Goal: Information Seeking & Learning: Learn about a topic

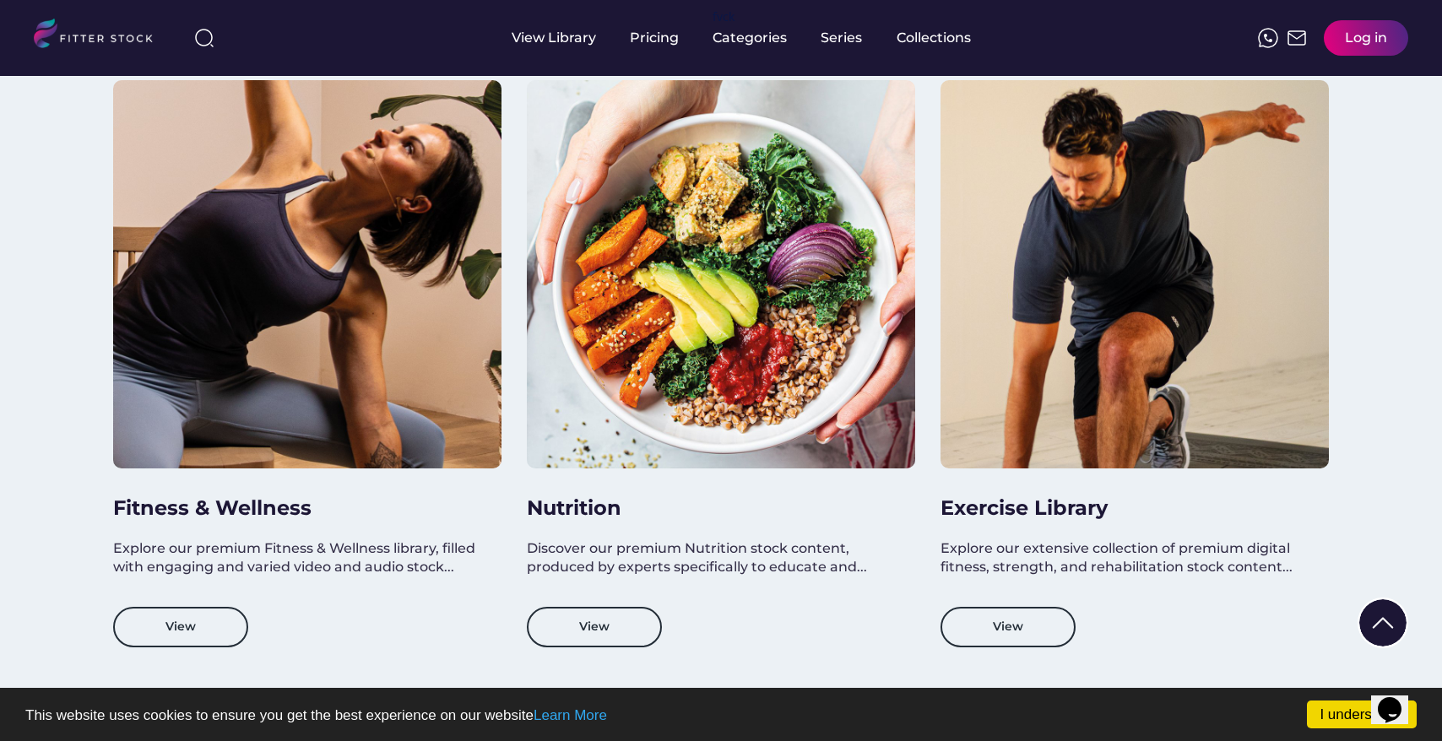
scroll to position [1433, 0]
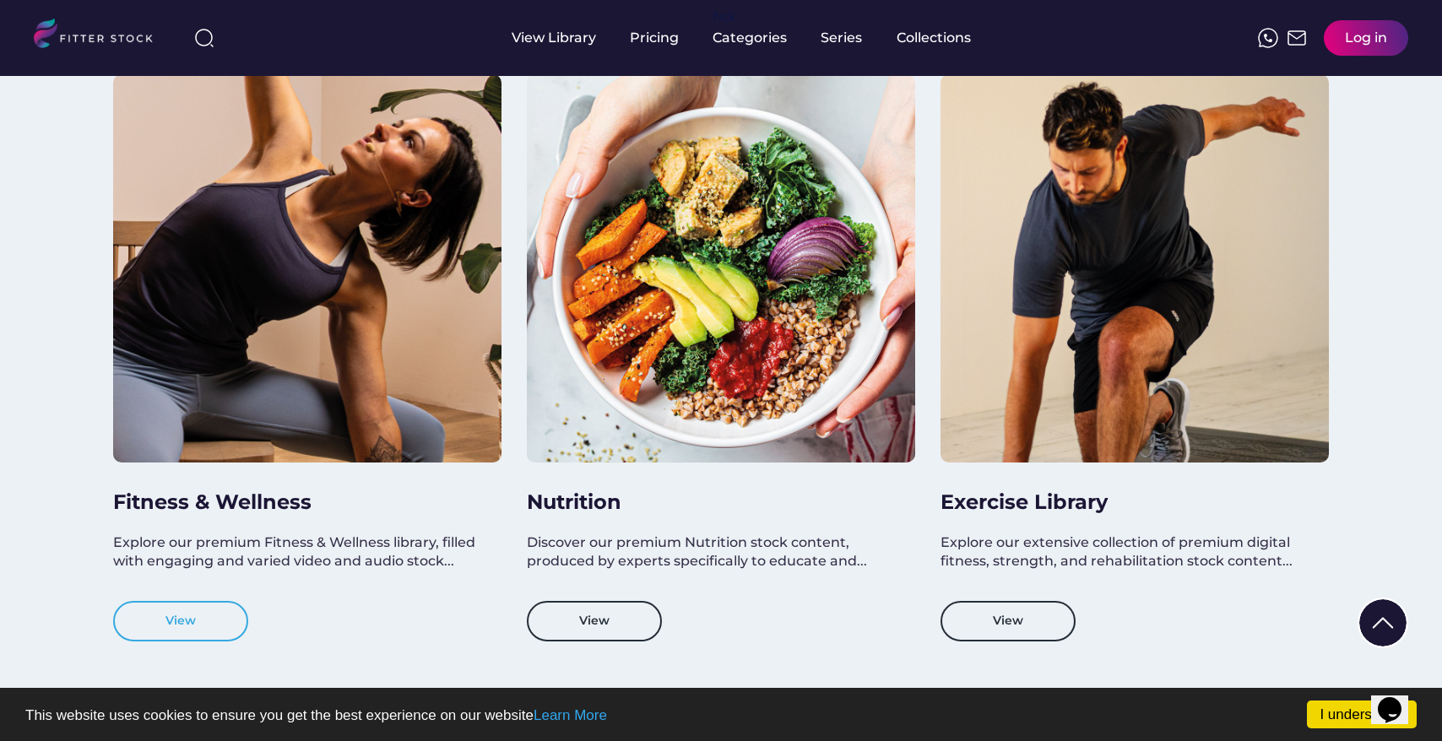
click at [209, 633] on button "View" at bounding box center [180, 621] width 135 height 41
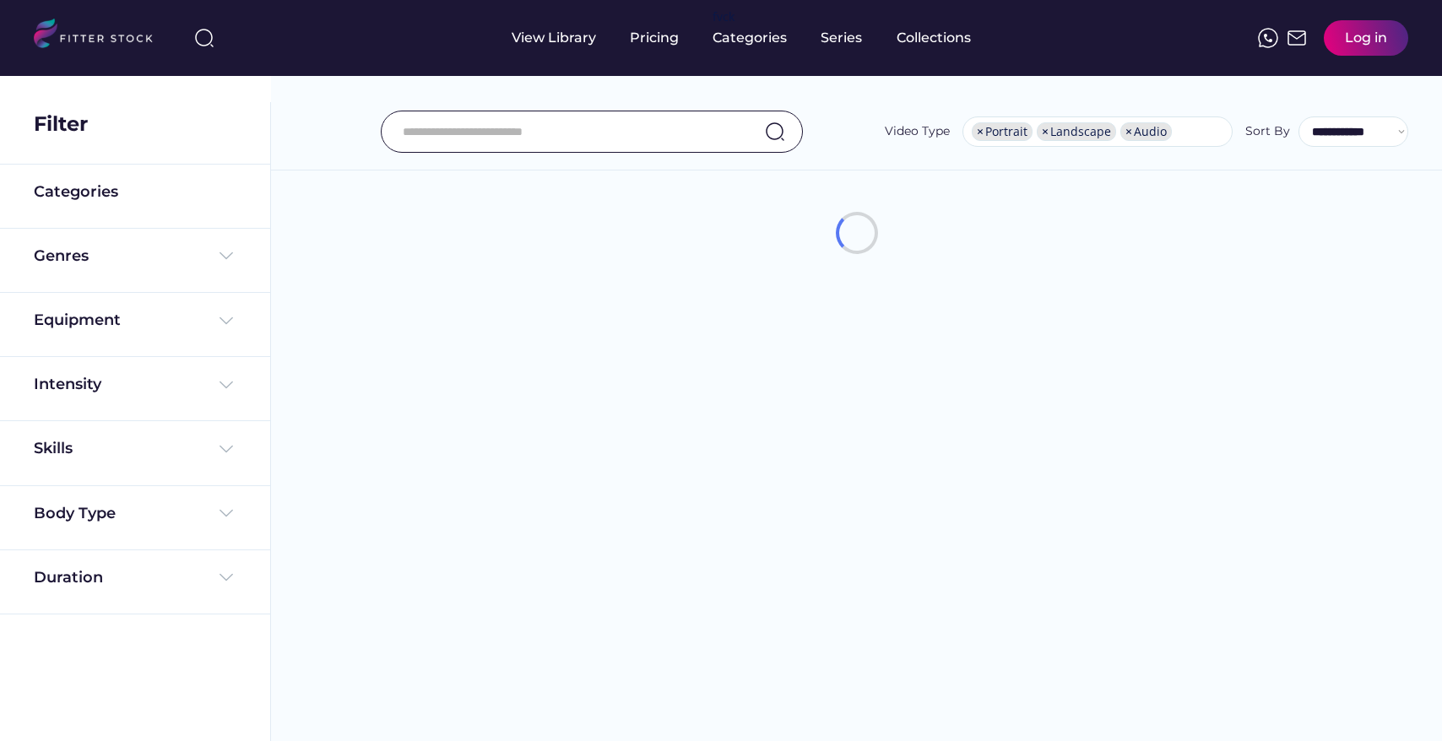
select select "**********"
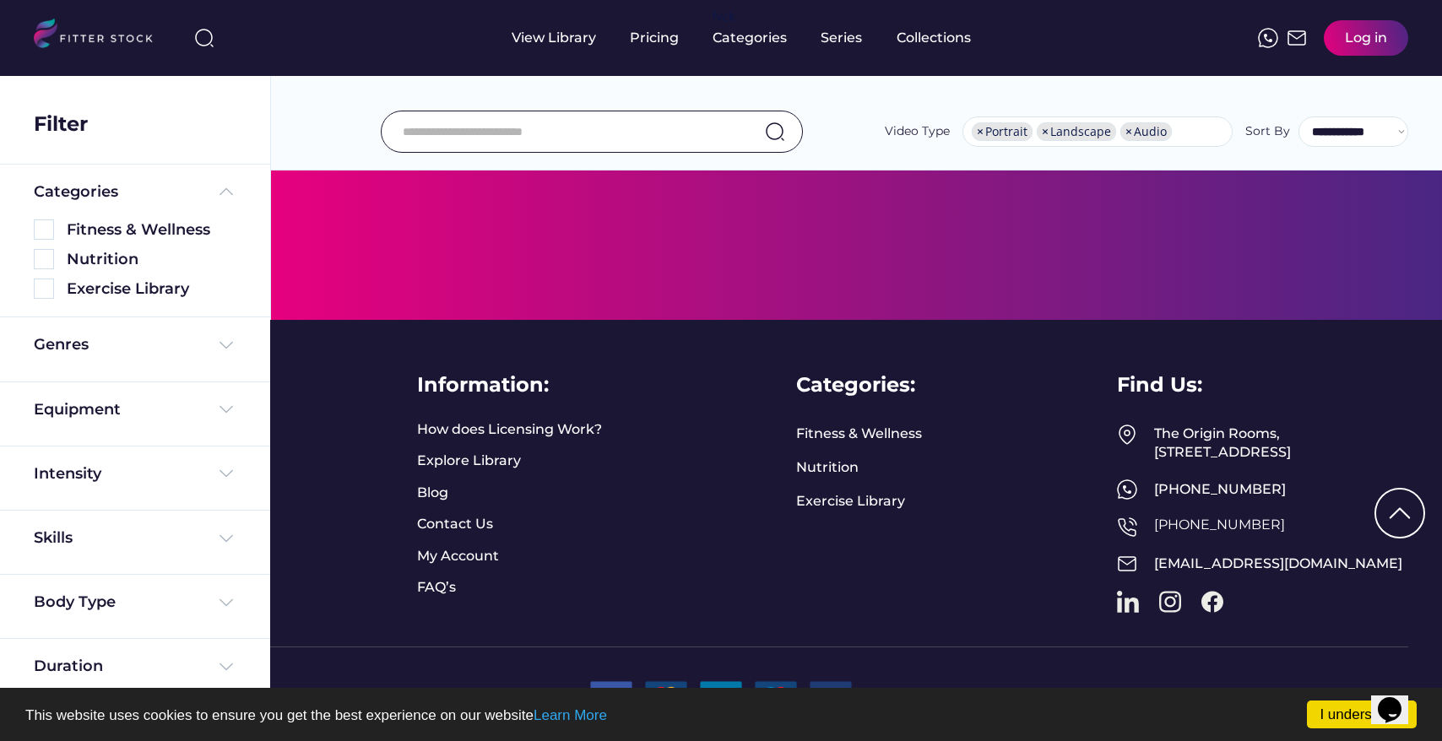
scroll to position [694, 0]
click at [206, 353] on div "Genres" at bounding box center [135, 344] width 203 height 21
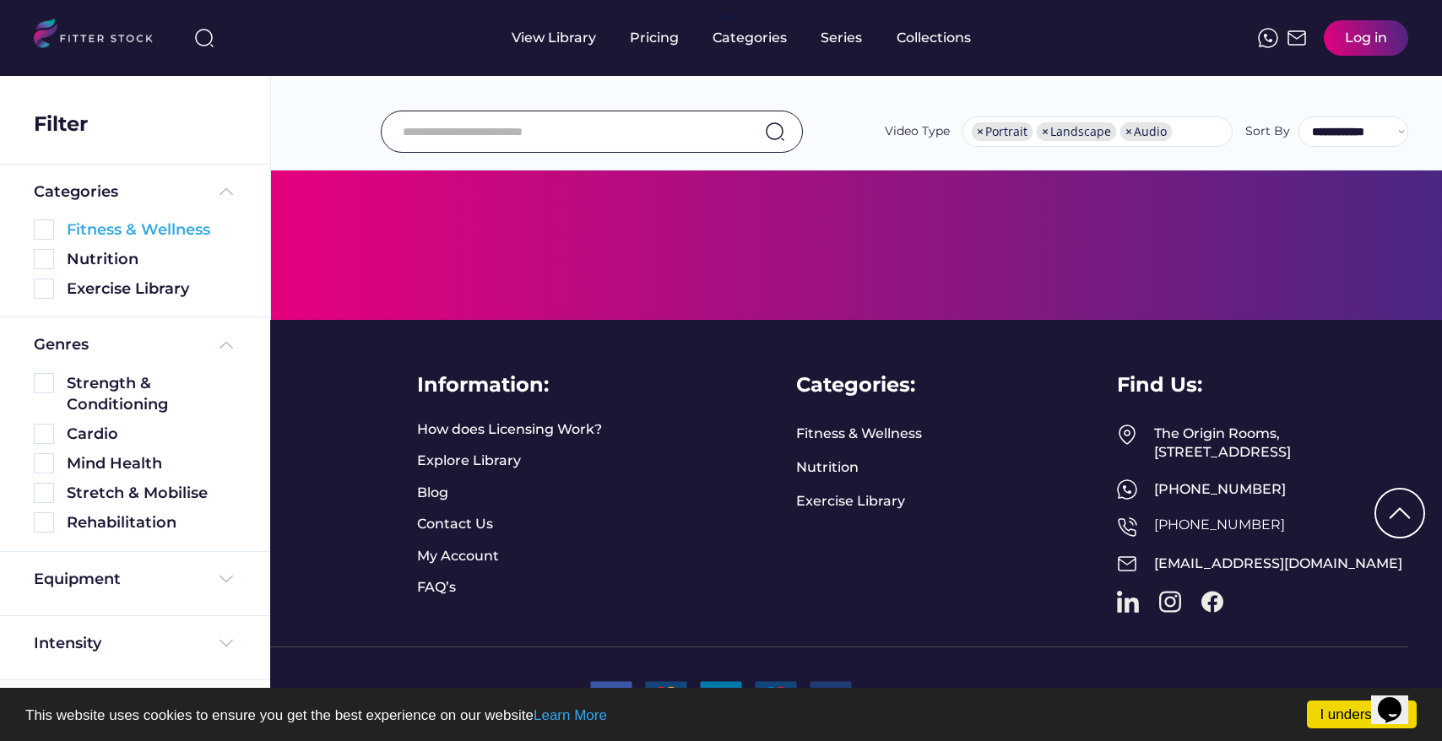
click at [103, 231] on div "Fitness & Wellness" at bounding box center [152, 230] width 170 height 21
click at [41, 225] on img at bounding box center [44, 230] width 20 height 20
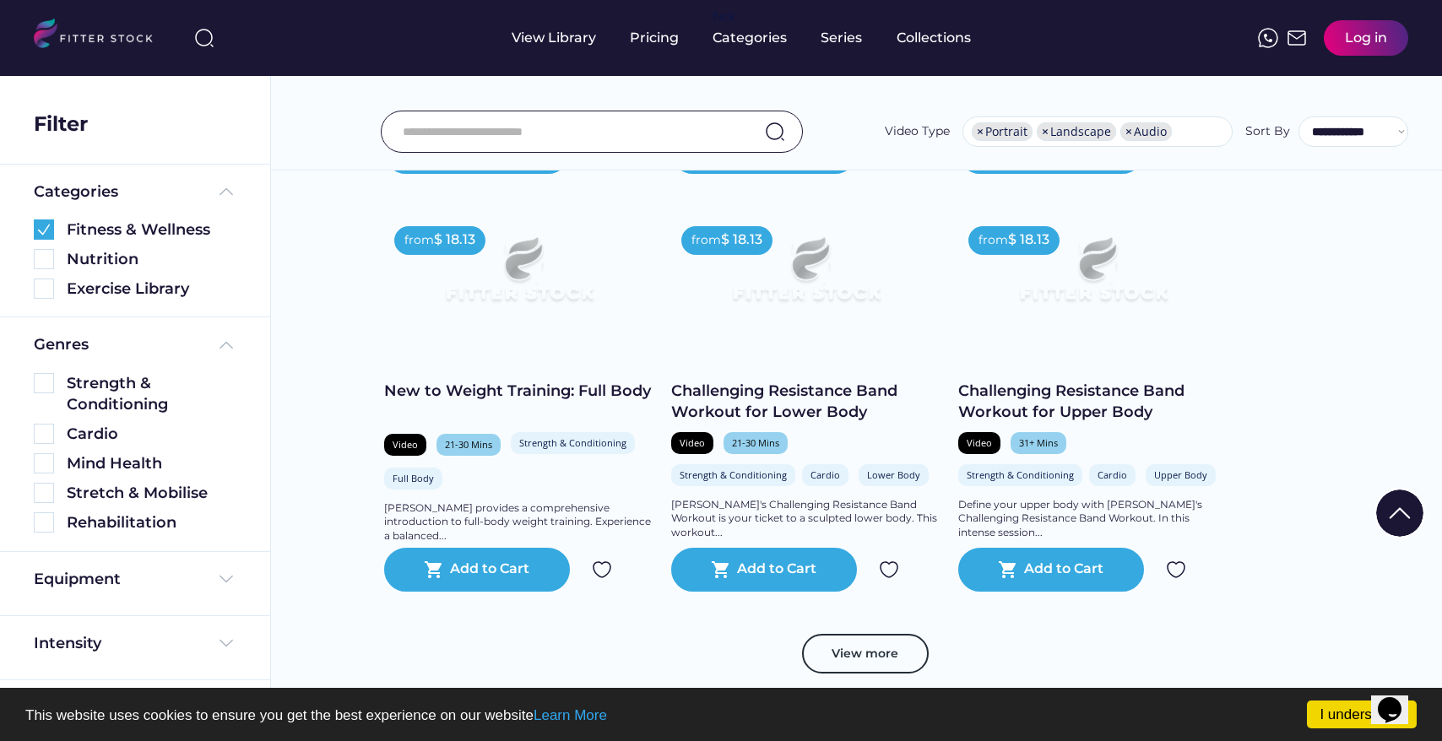
scroll to position [3057, 0]
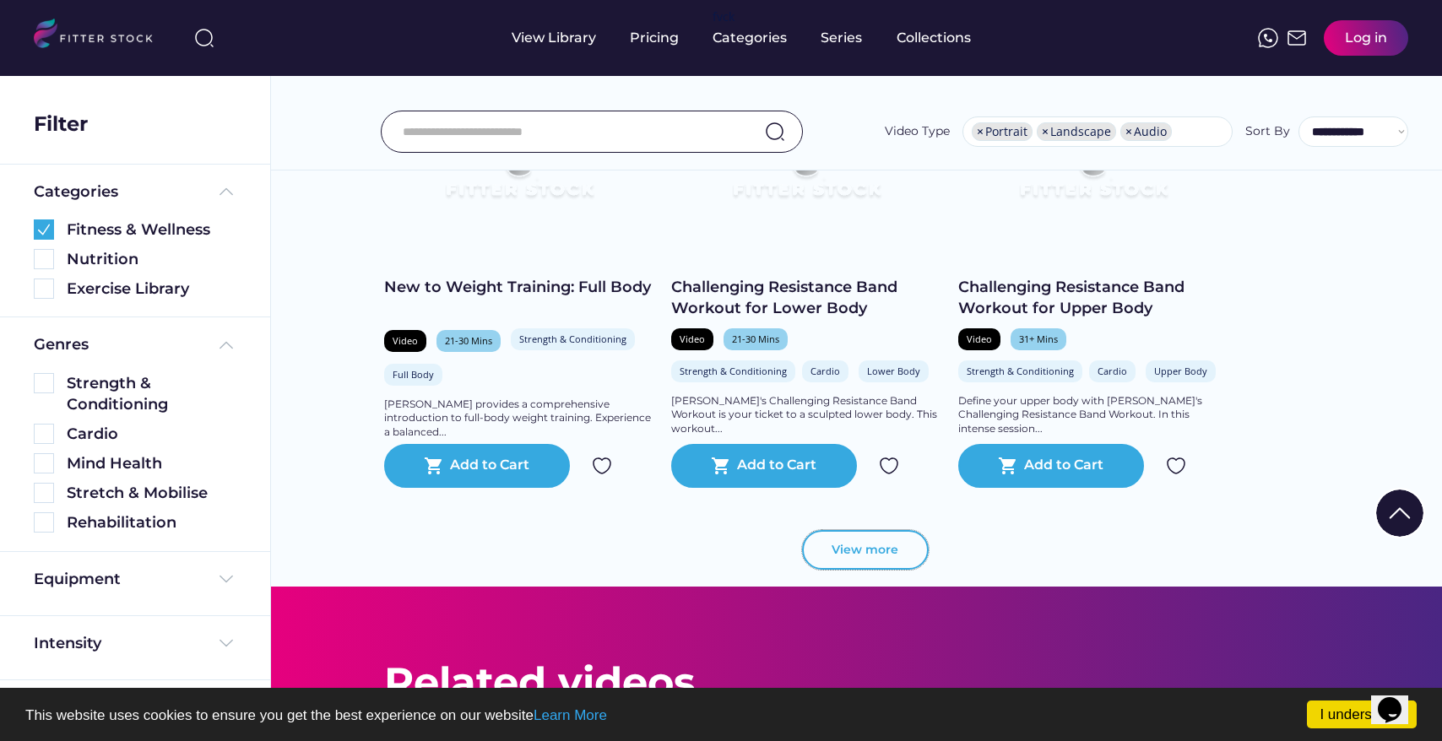
click at [866, 557] on button "View more" at bounding box center [865, 550] width 127 height 41
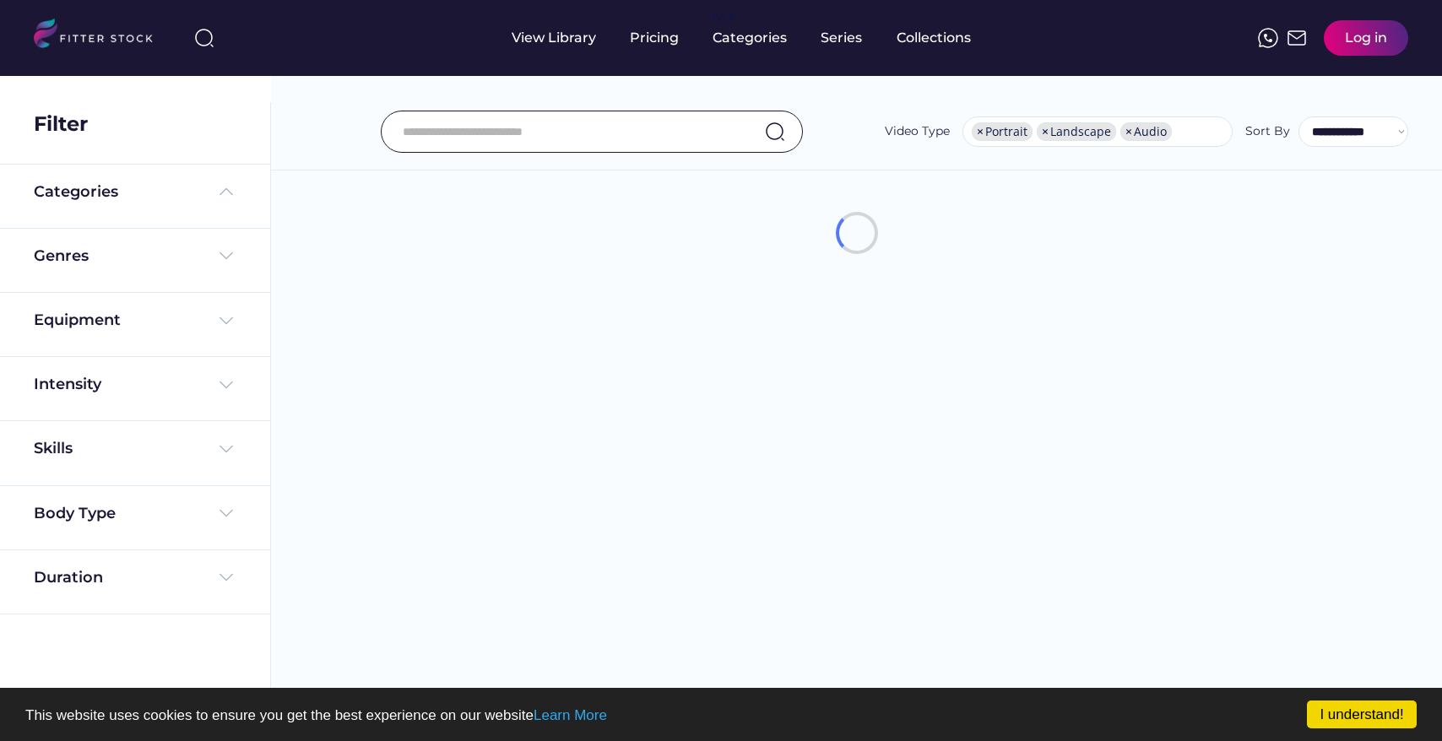
select select "**********"
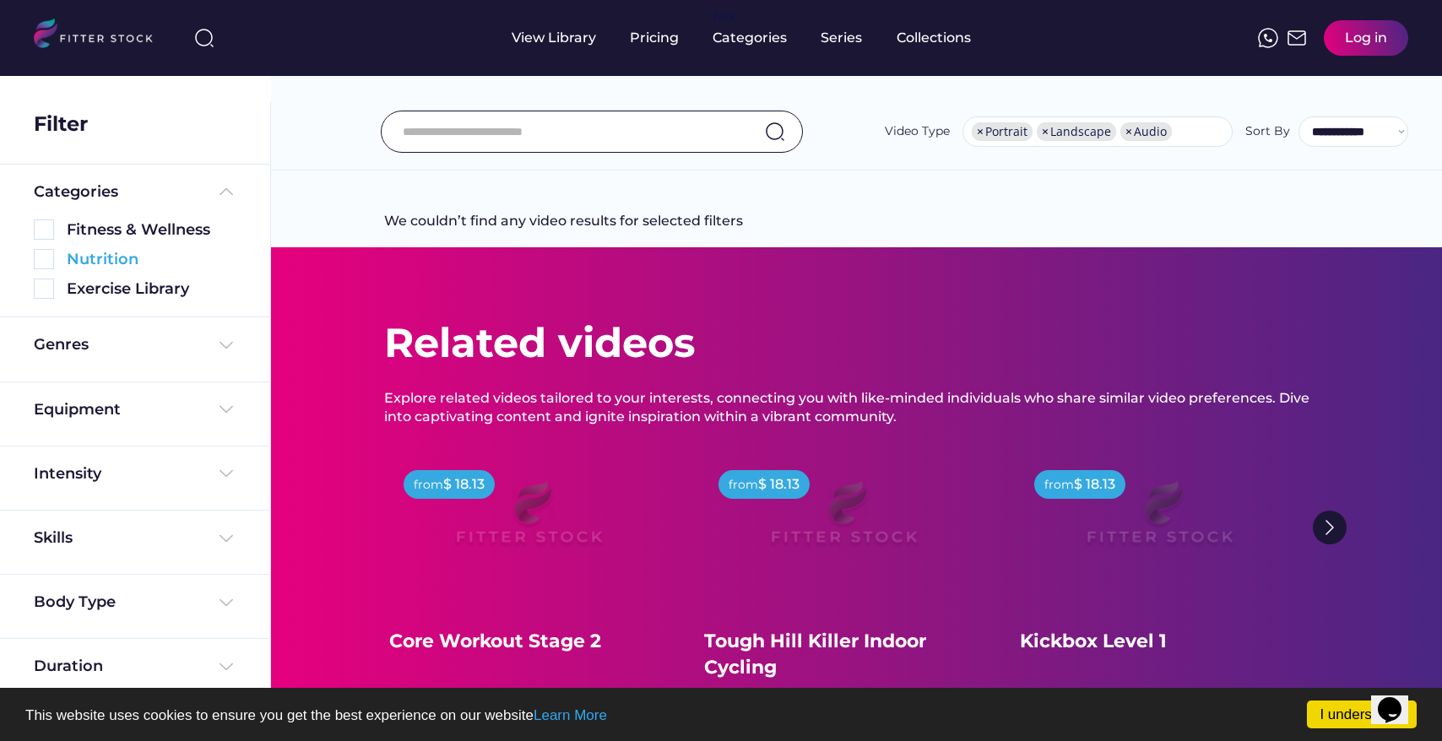
click at [113, 253] on div "Nutrition" at bounding box center [152, 259] width 170 height 21
click at [39, 259] on img at bounding box center [44, 259] width 20 height 20
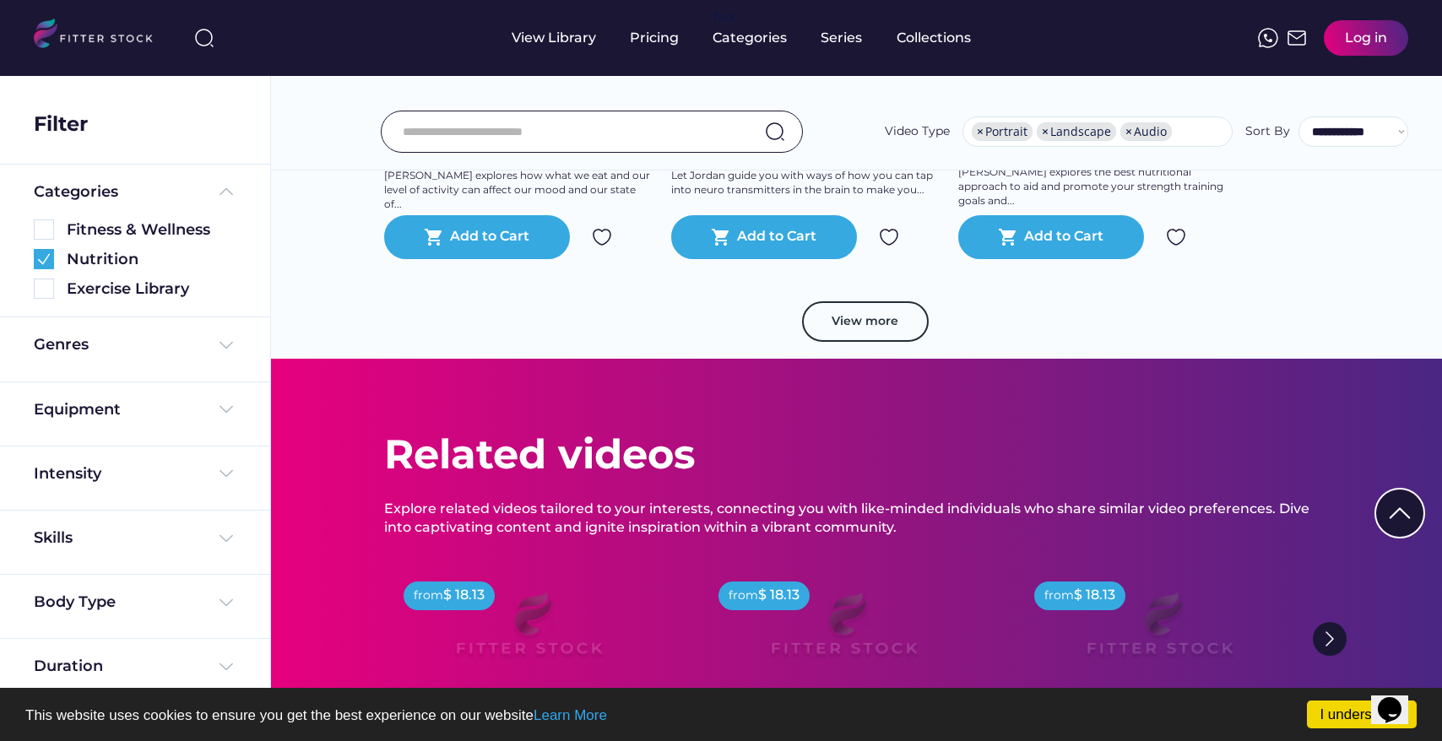
scroll to position [2840, 0]
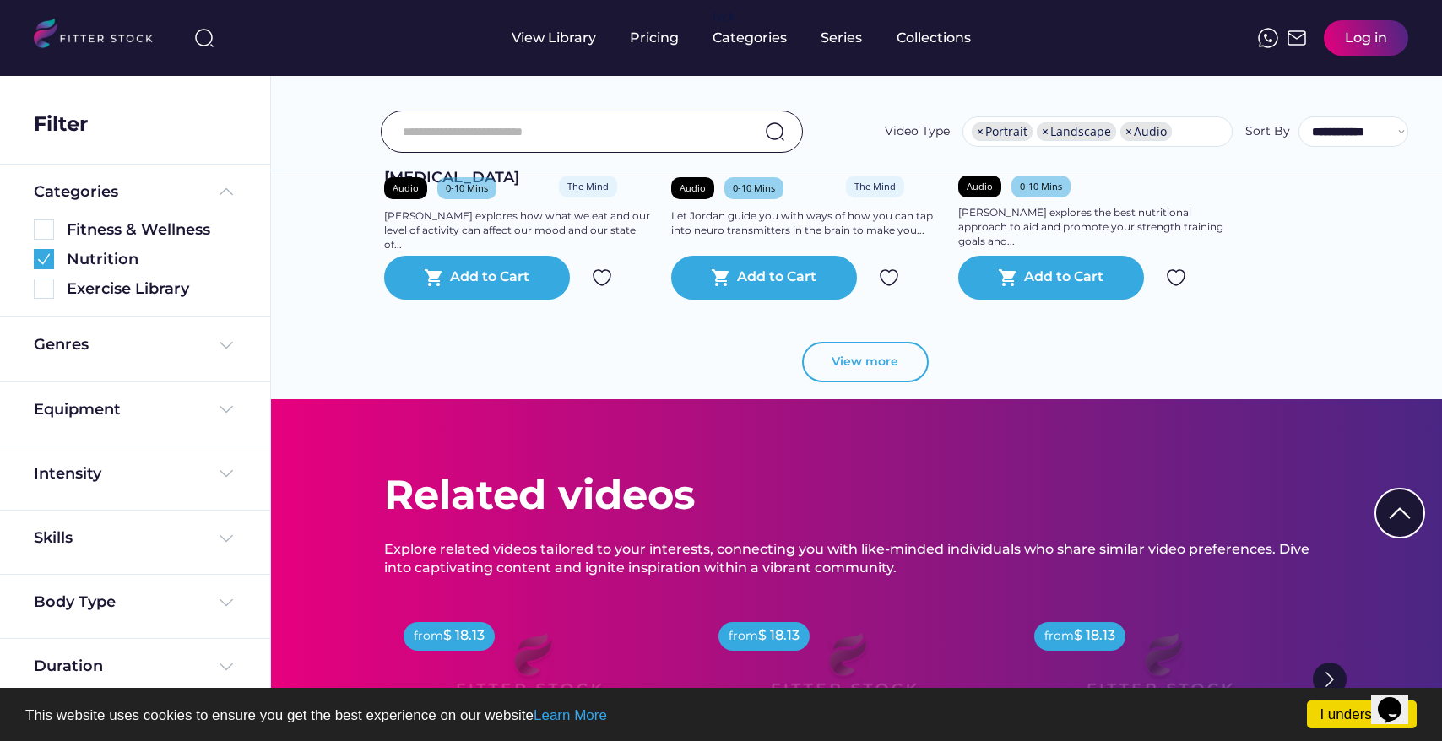
click at [837, 375] on button "View more" at bounding box center [865, 362] width 127 height 41
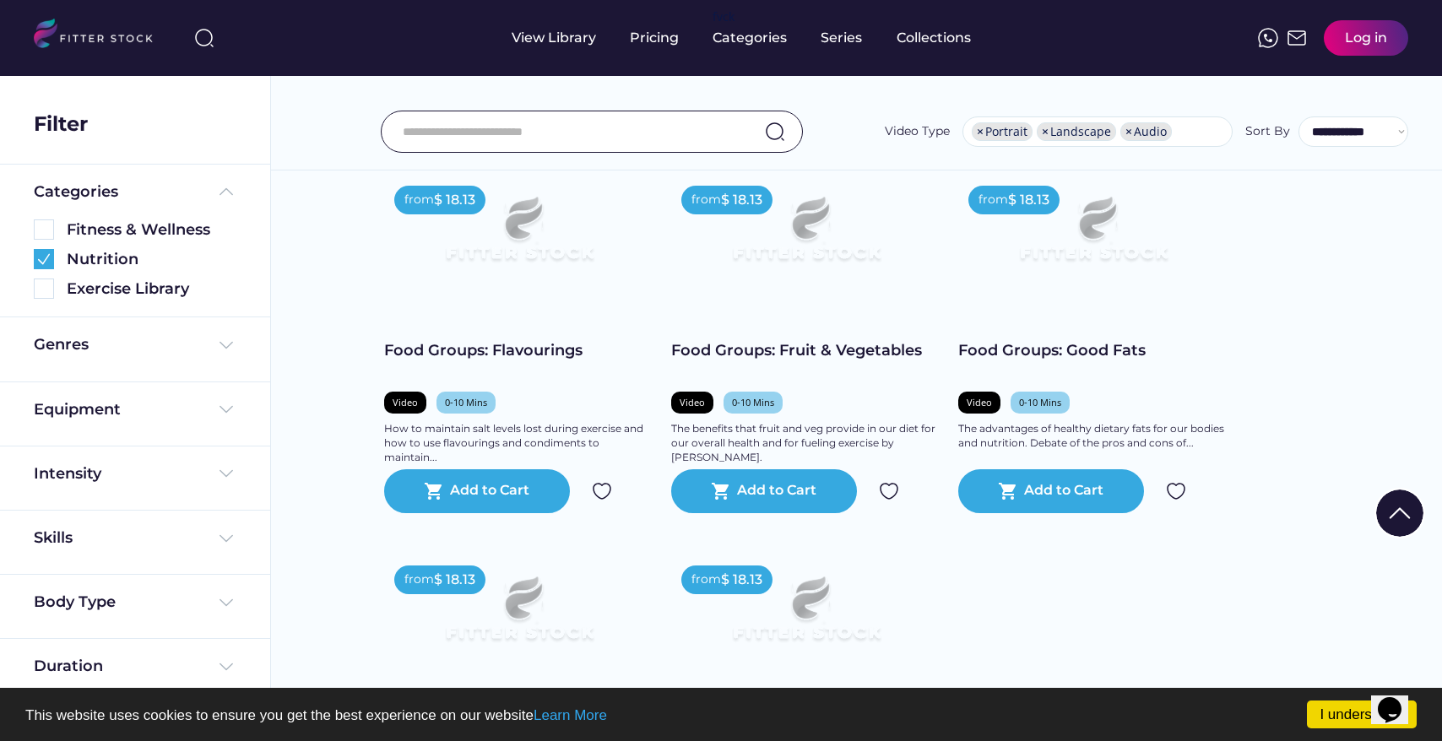
scroll to position [3705, 0]
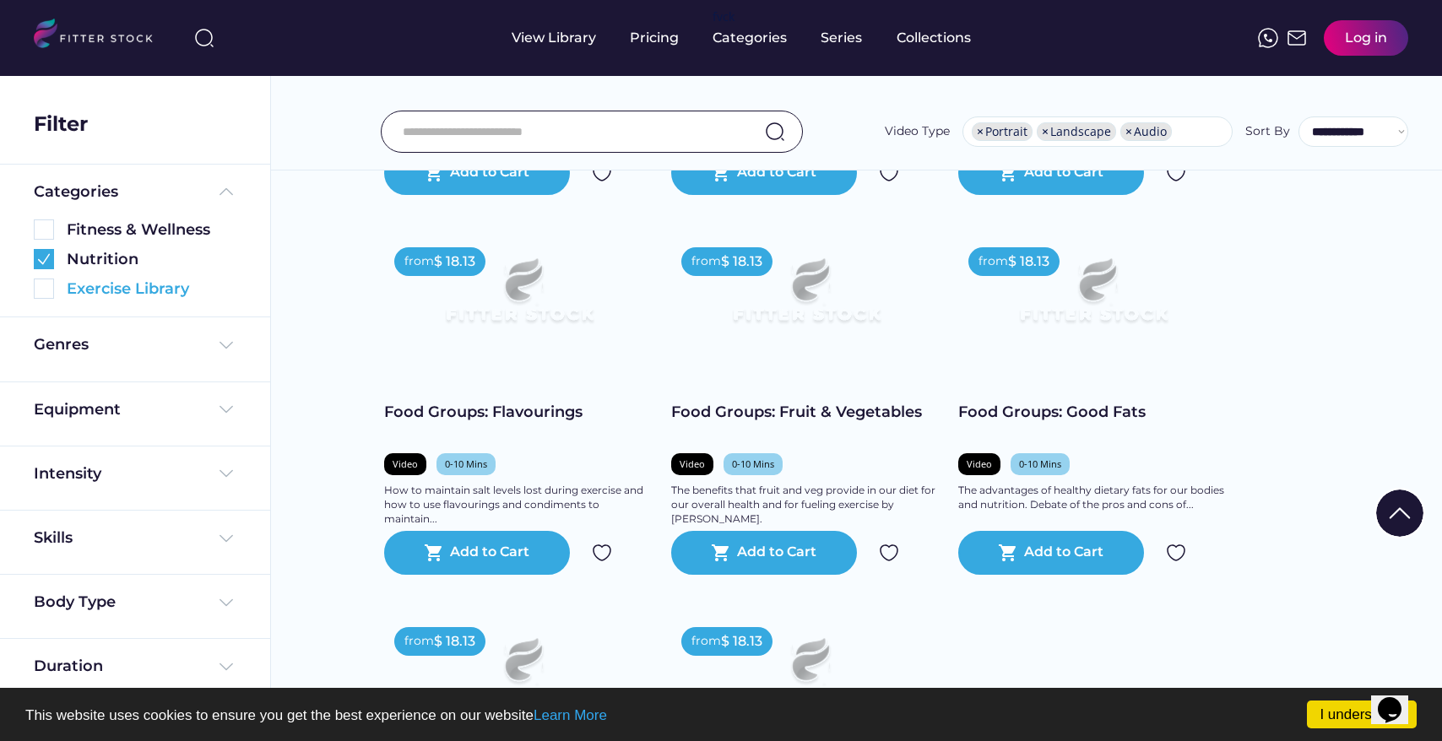
click at [145, 296] on div "Exercise Library" at bounding box center [152, 289] width 170 height 21
click at [42, 295] on img at bounding box center [44, 289] width 20 height 20
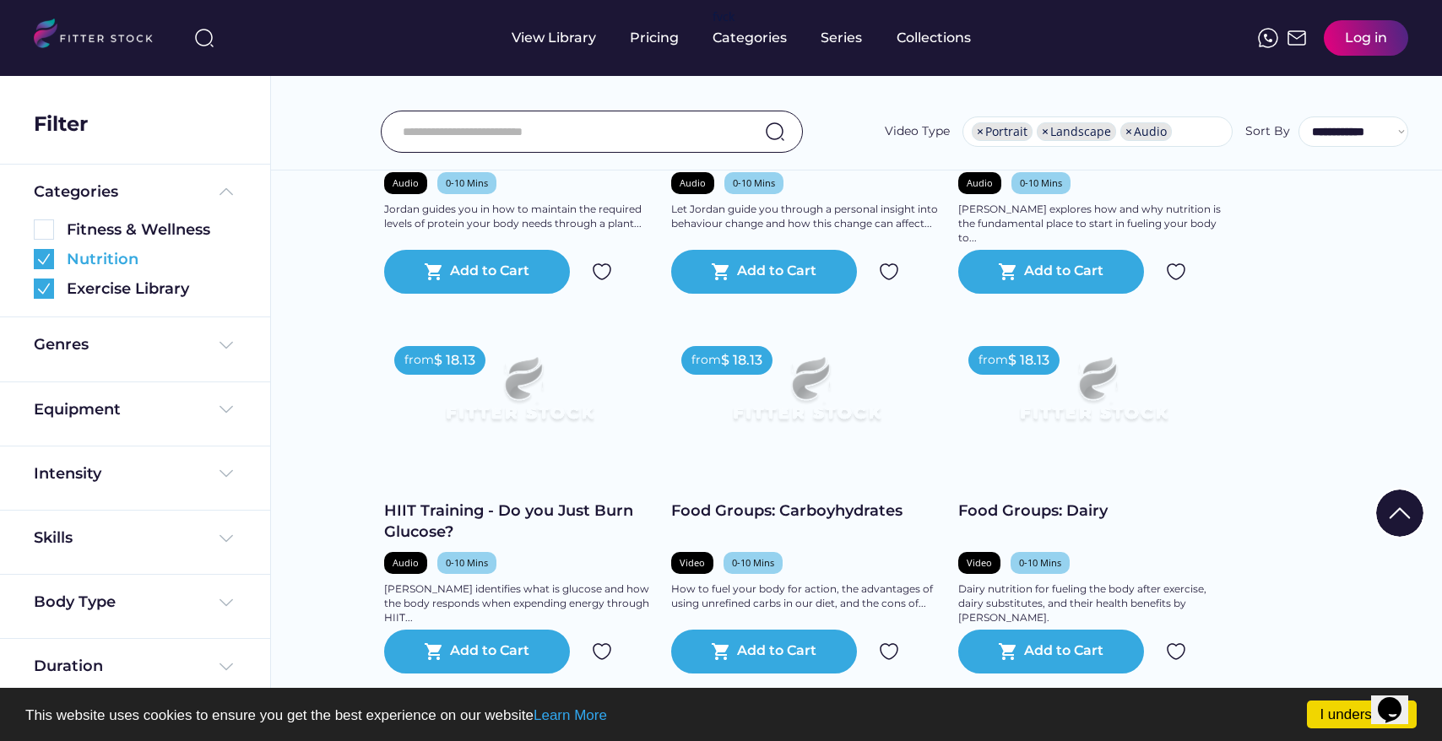
click at [40, 269] on img at bounding box center [44, 259] width 20 height 20
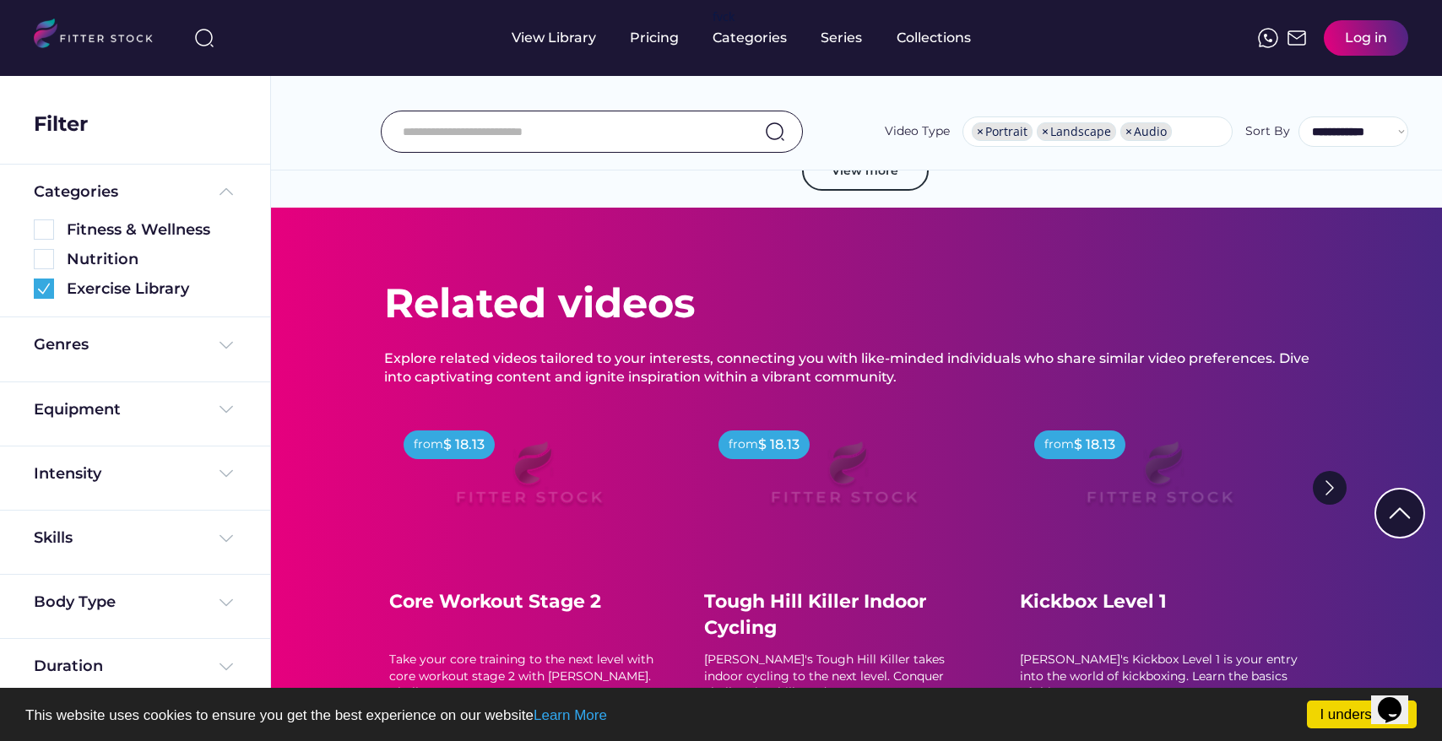
scroll to position [3125, 0]
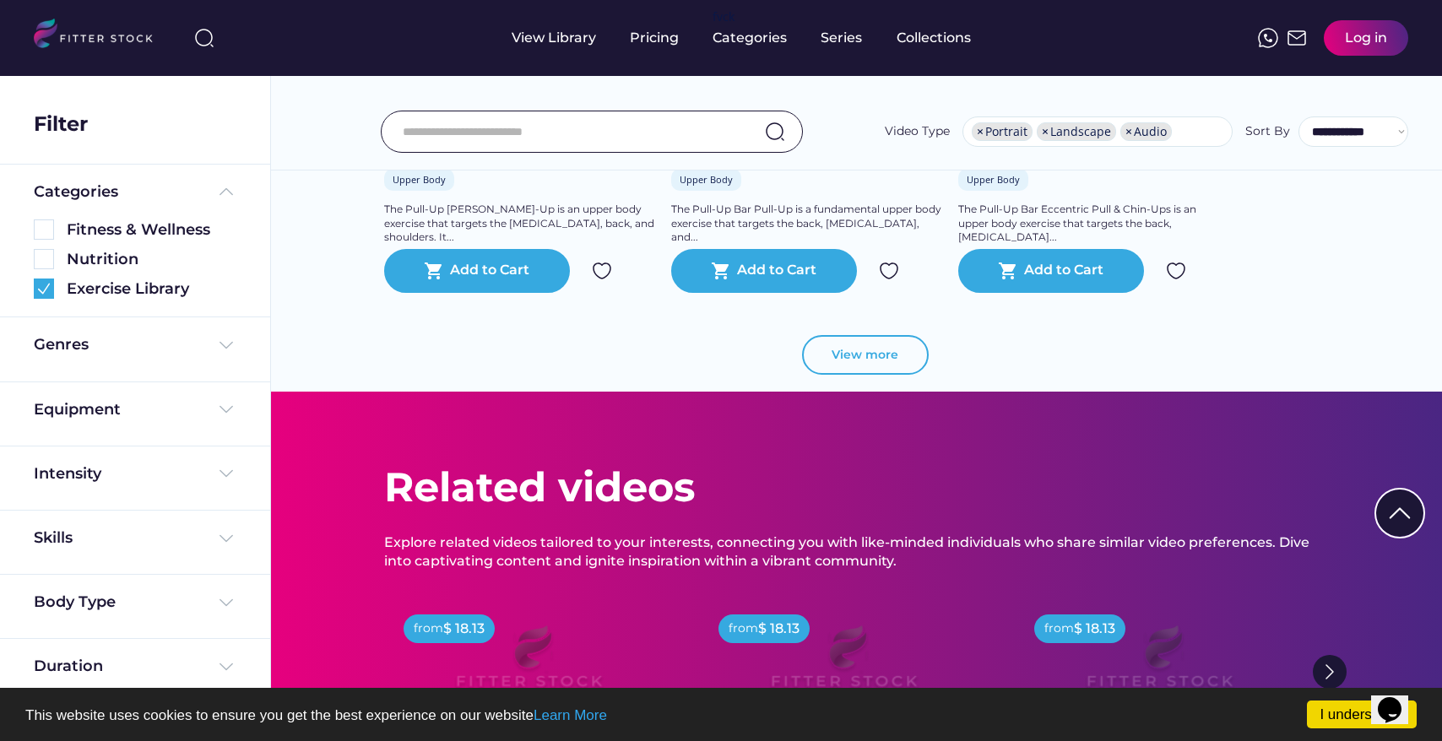
click at [829, 361] on button "View more" at bounding box center [865, 355] width 127 height 41
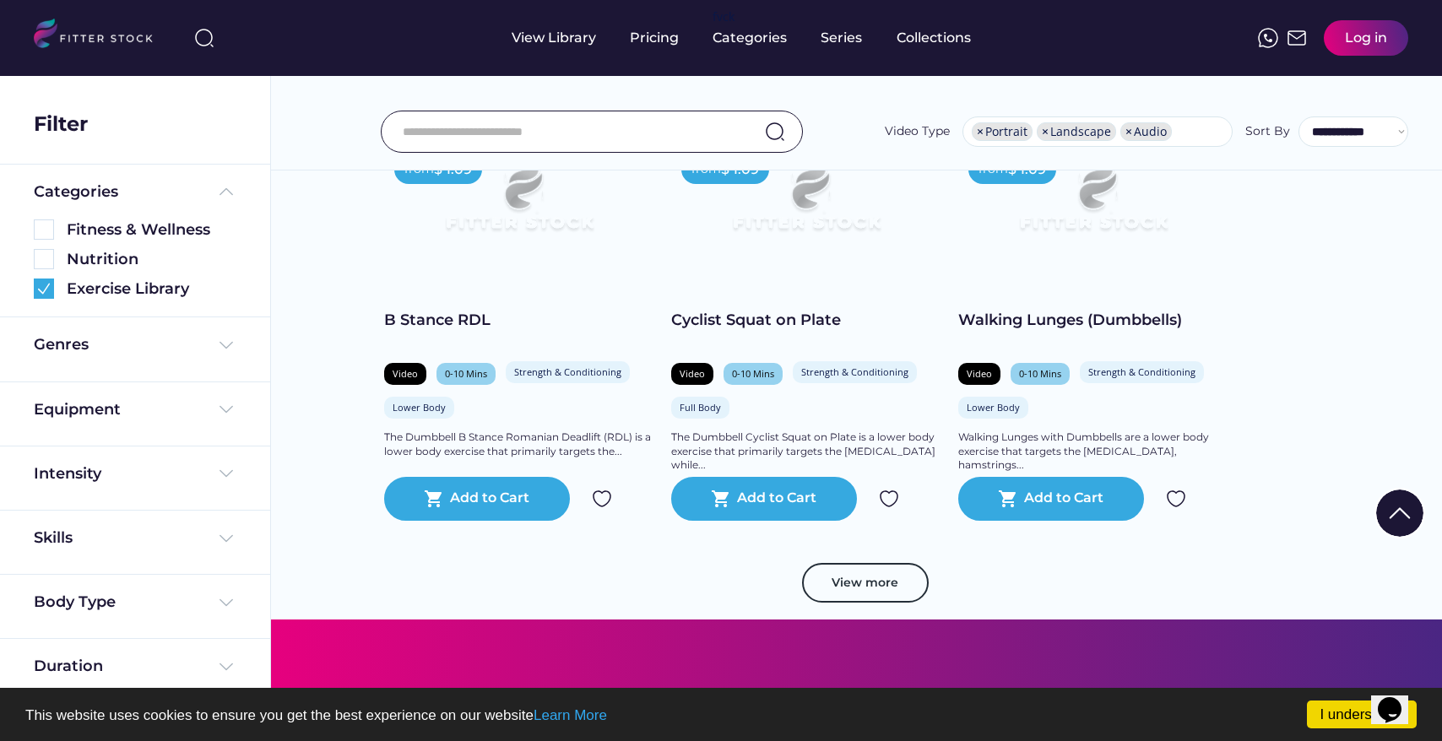
scroll to position [5815, 0]
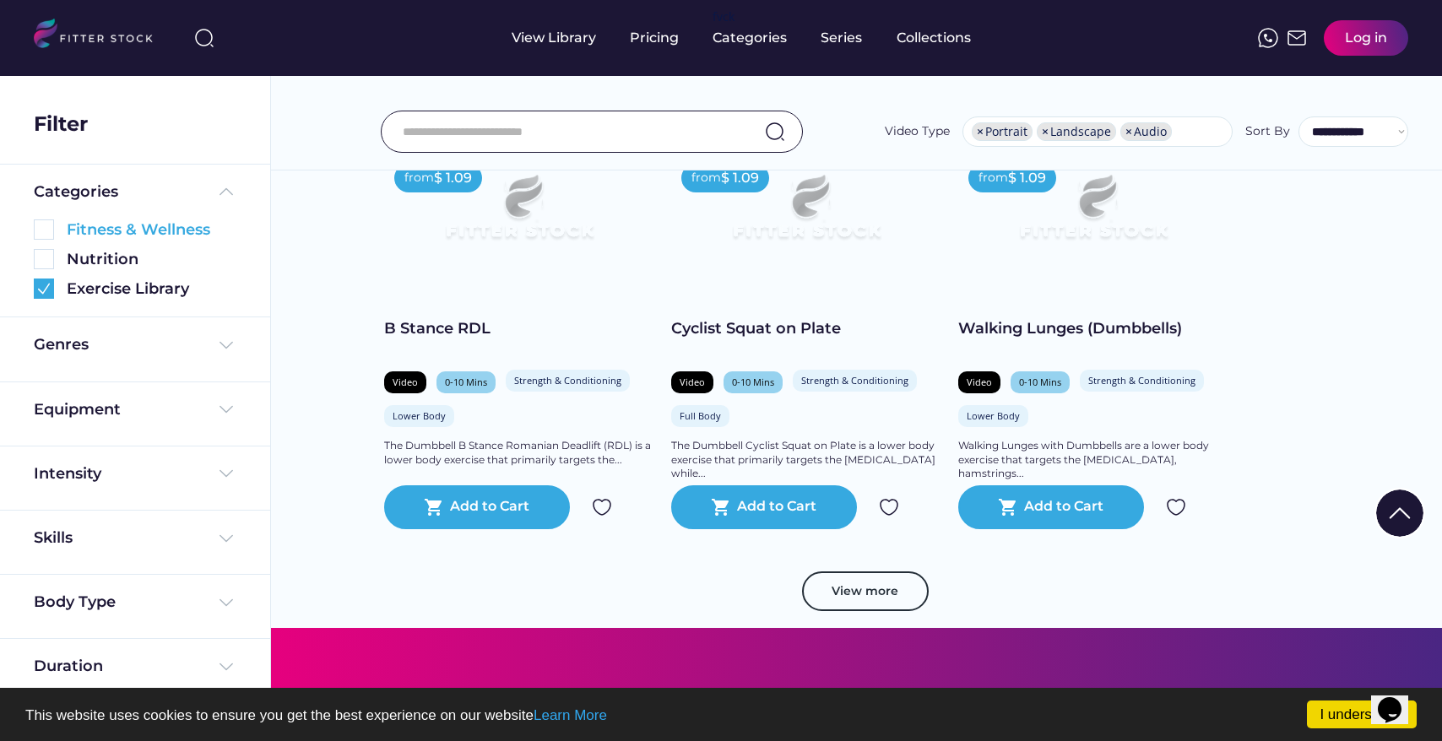
click at [113, 222] on div "Fitness & Wellness" at bounding box center [152, 230] width 170 height 21
click at [63, 233] on div "Fitness & Wellness" at bounding box center [135, 230] width 203 height 21
click at [50, 229] on img at bounding box center [44, 230] width 20 height 20
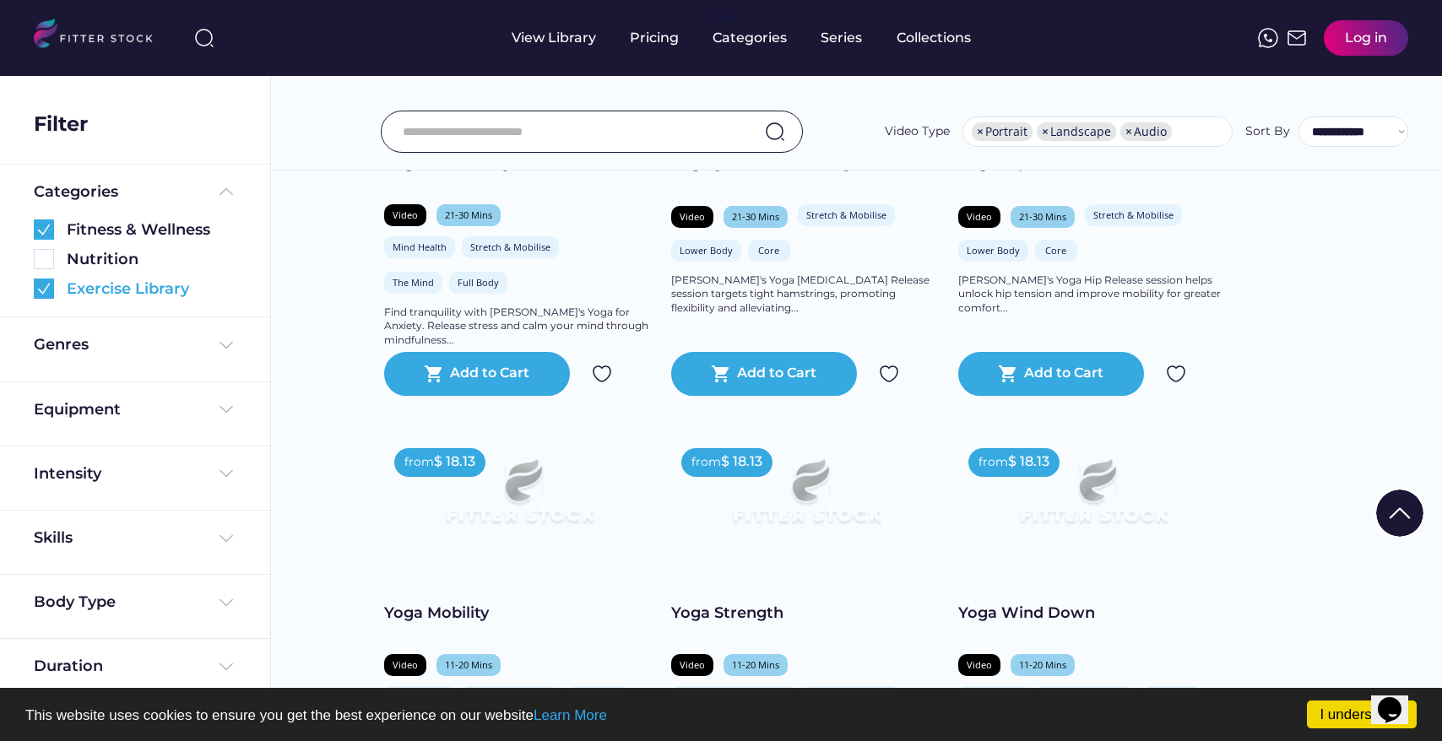
click at [49, 286] on img at bounding box center [44, 289] width 20 height 20
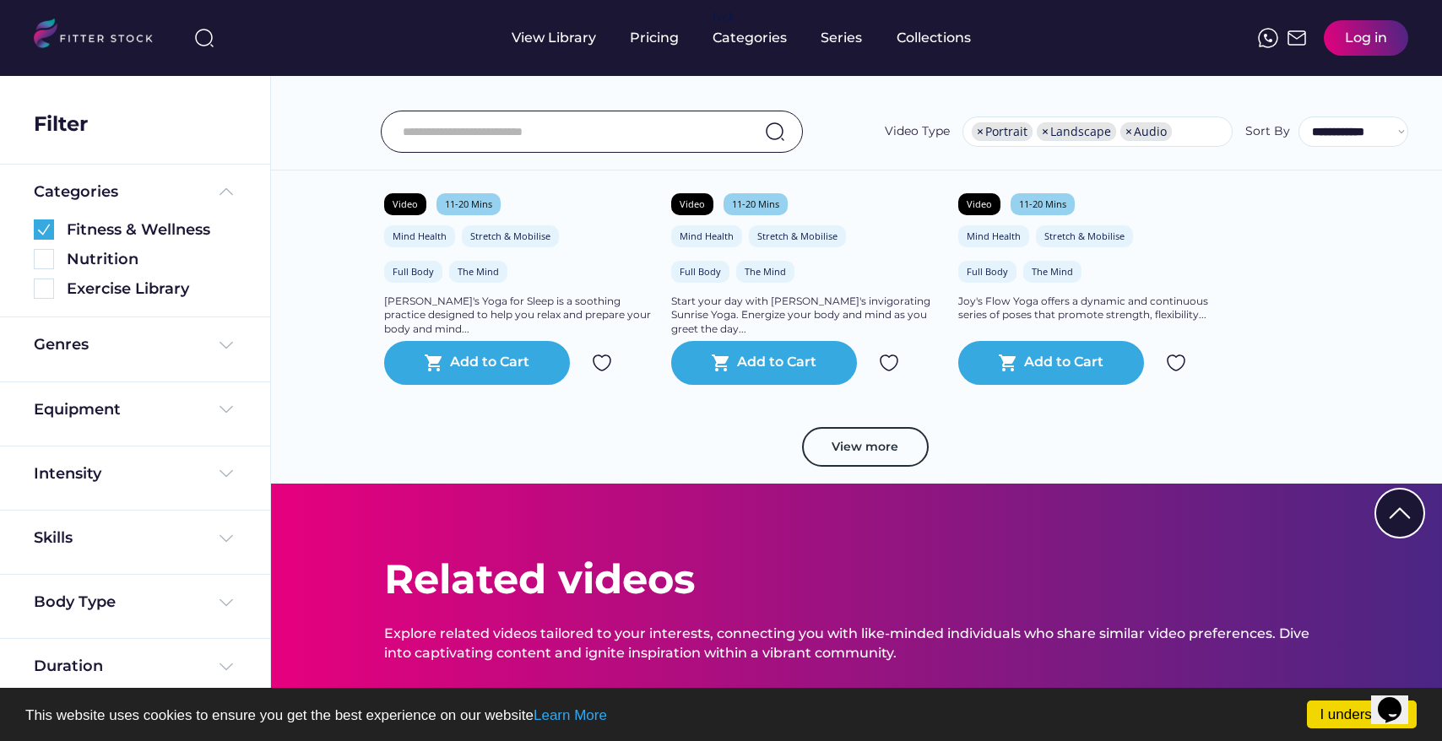
scroll to position [6441, 0]
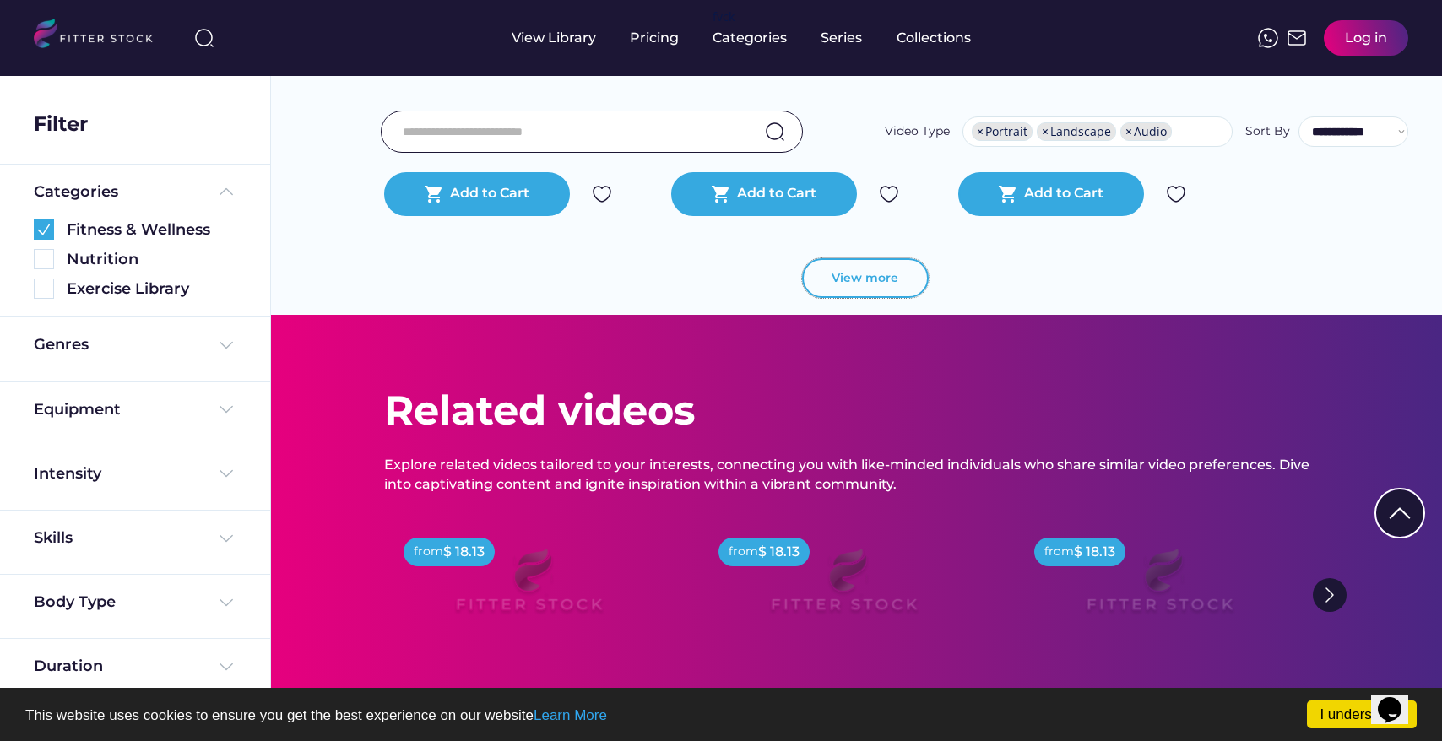
click at [850, 297] on button "View more" at bounding box center [865, 278] width 127 height 41
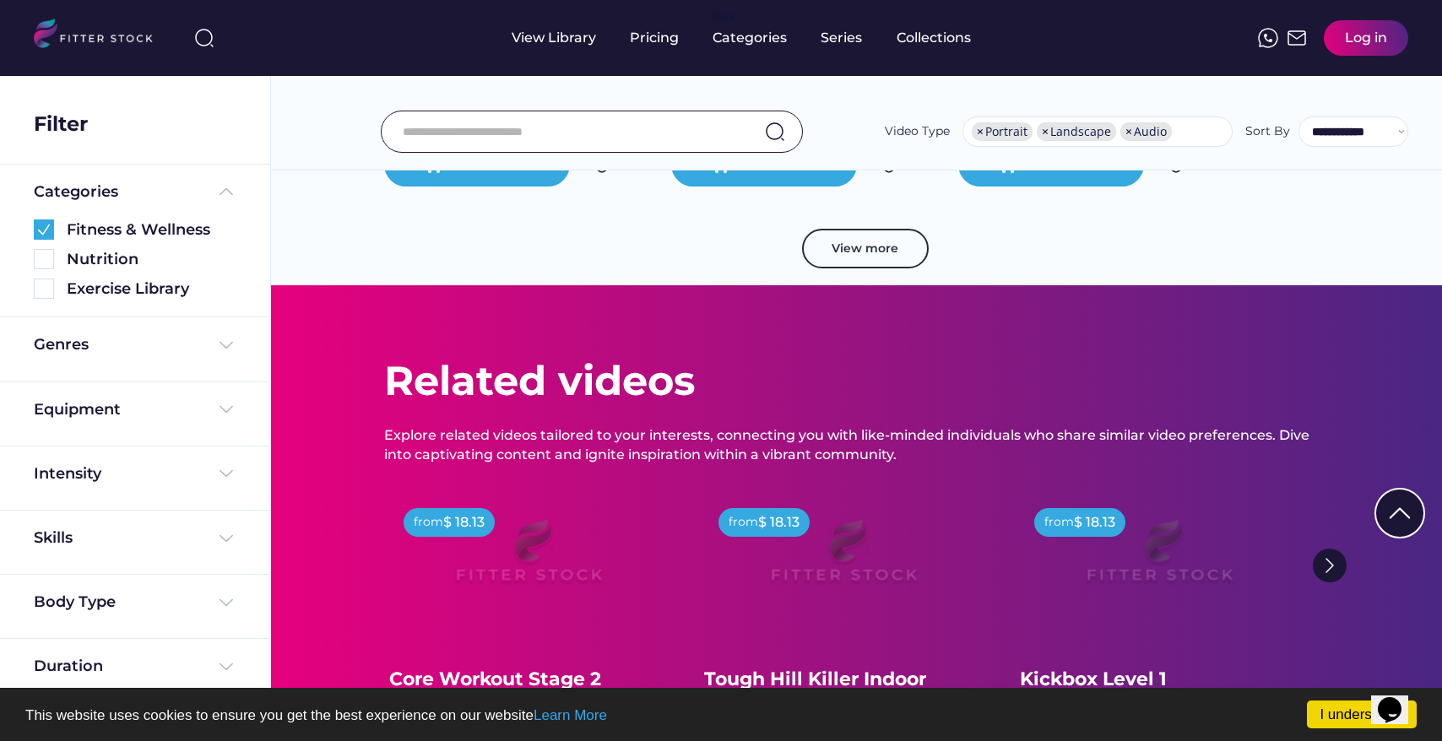
scroll to position [9273, 0]
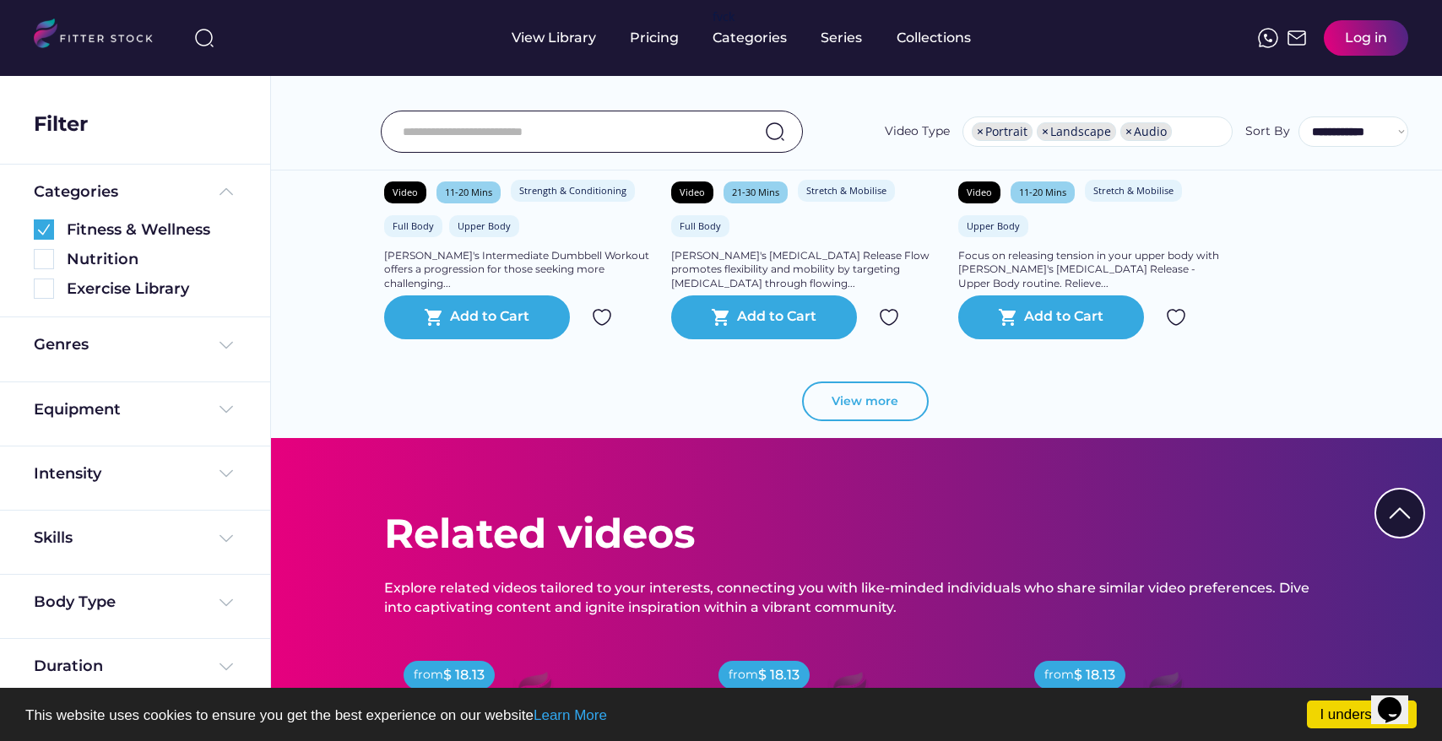
click at [865, 409] on button "View more" at bounding box center [865, 402] width 127 height 41
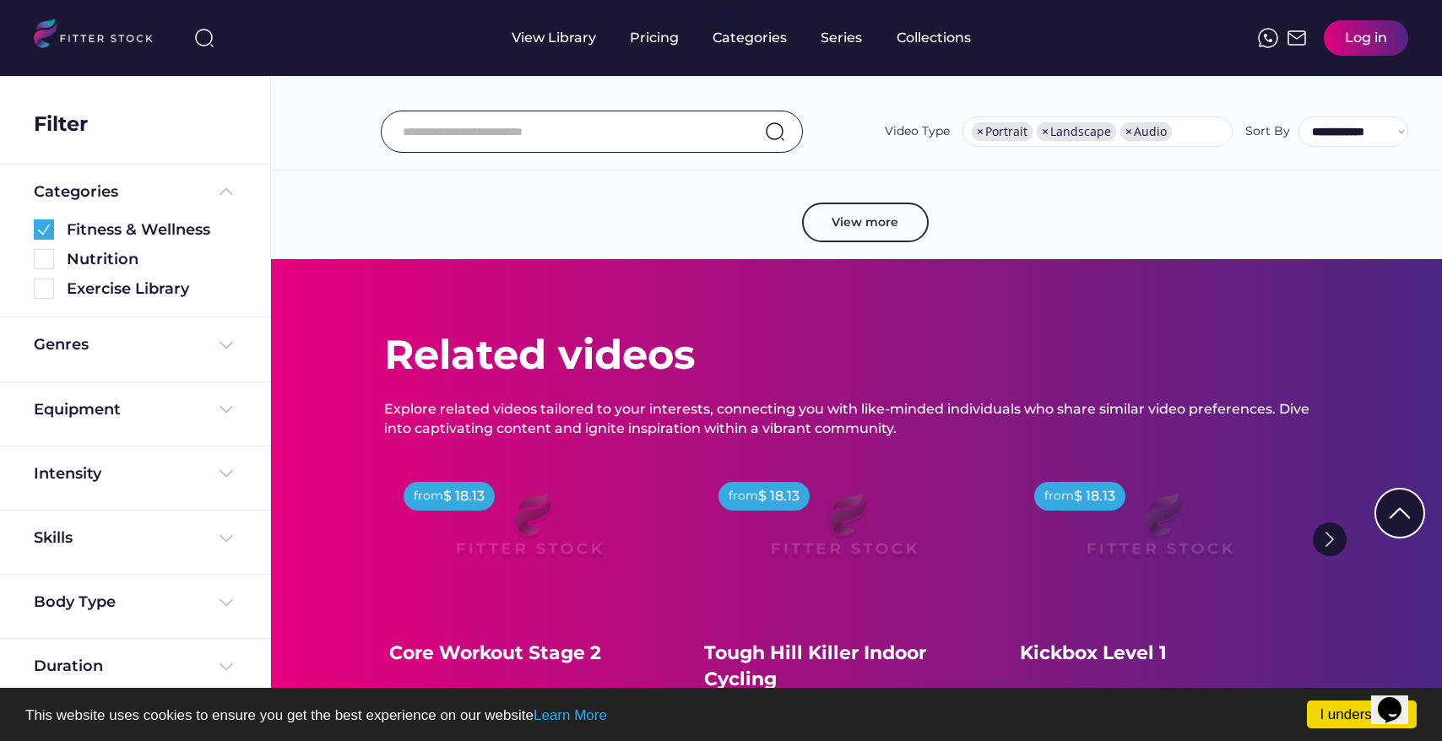
scroll to position [12522, 0]
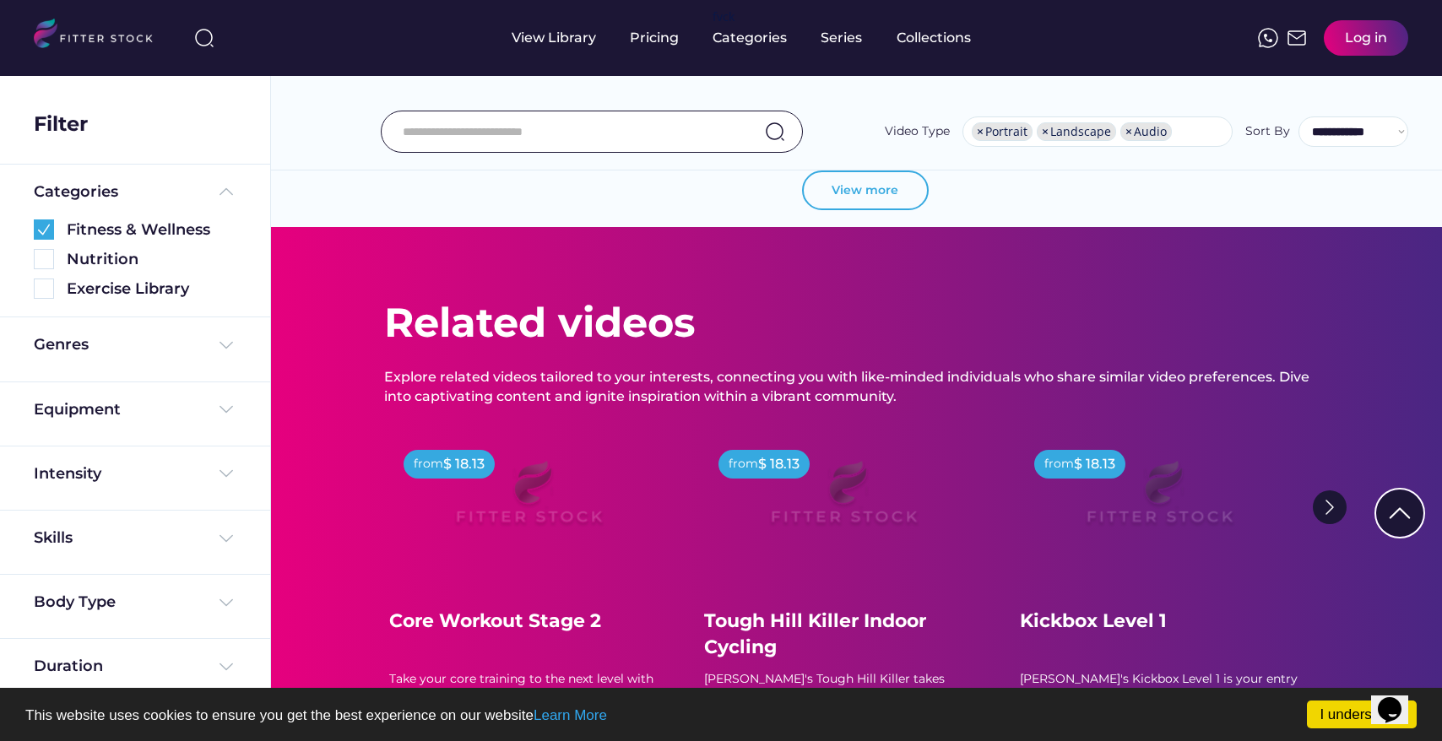
click at [820, 211] on button "View more" at bounding box center [865, 191] width 127 height 41
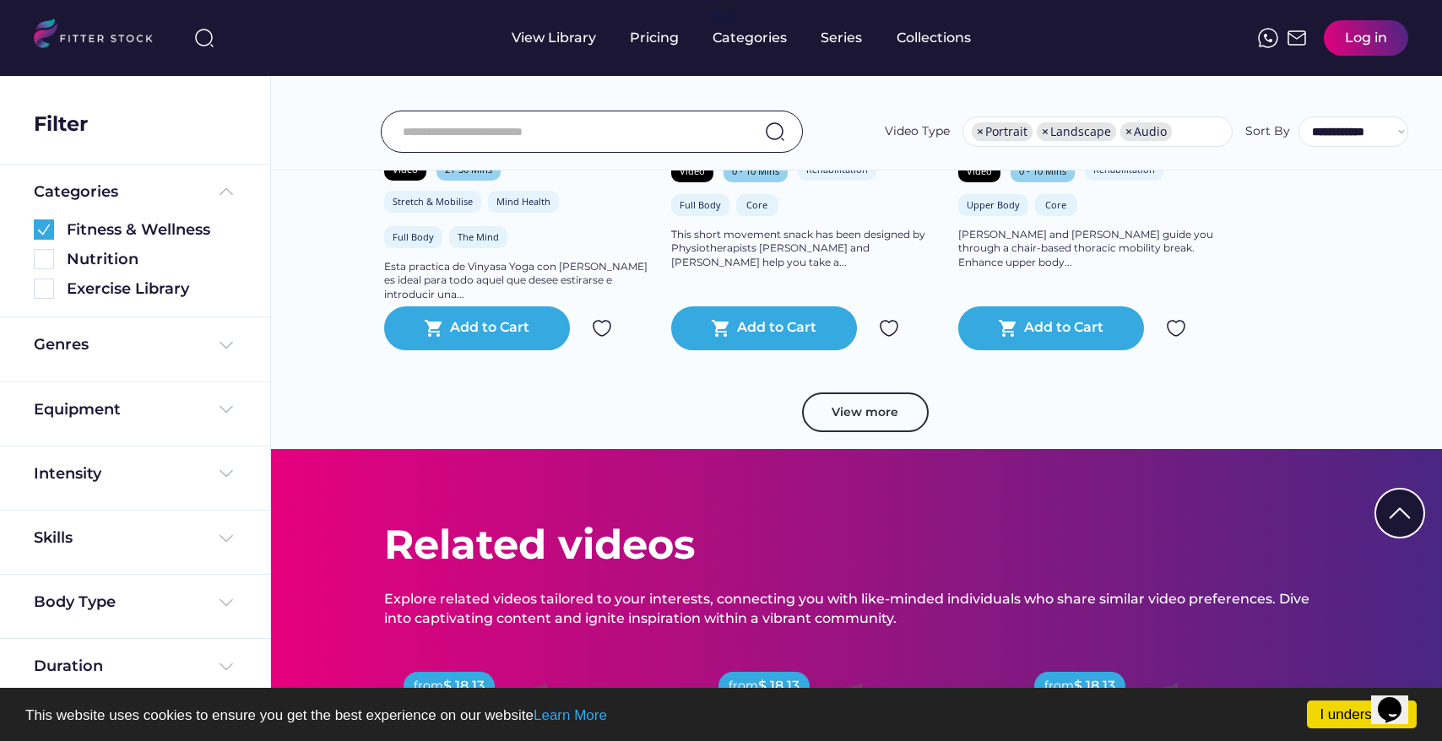
scroll to position [15233, 0]
